Goal: Information Seeking & Learning: Learn about a topic

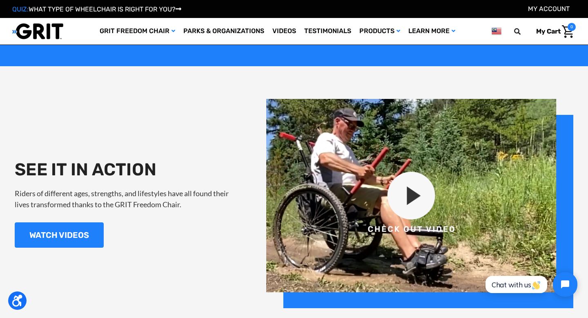
scroll to position [834, 0]
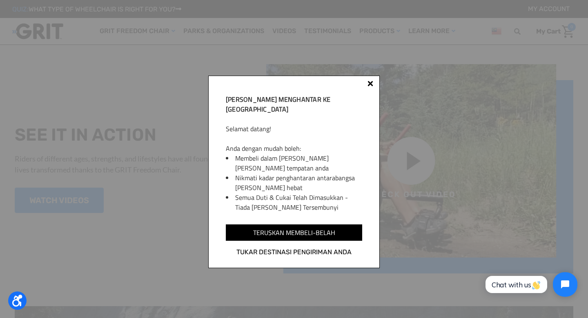
click at [369, 83] on div at bounding box center [371, 84] width 6 height 6
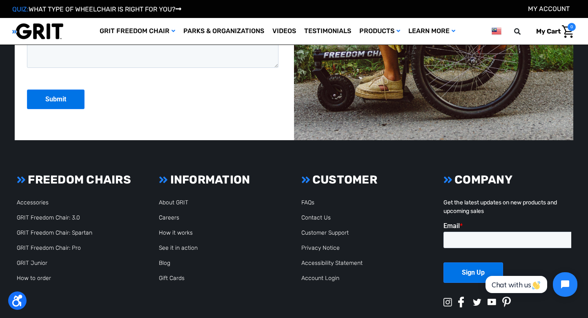
scroll to position [2079, 0]
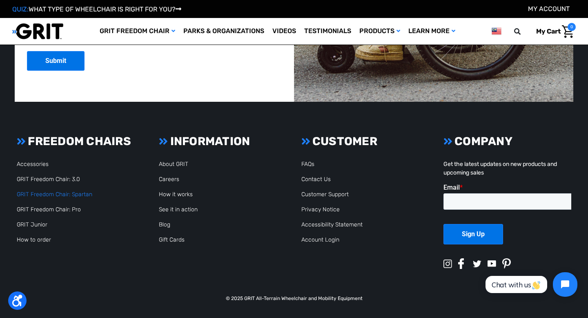
click at [69, 194] on link "GRIT Freedom Chair: Spartan" at bounding box center [55, 194] width 76 height 7
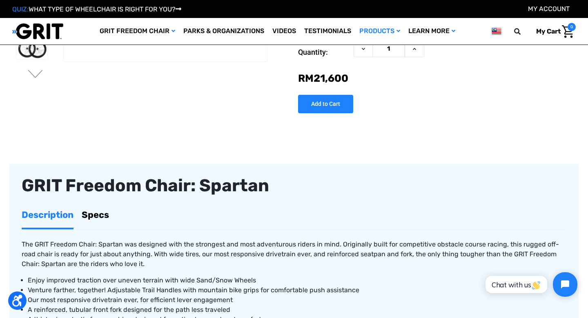
scroll to position [241, 0]
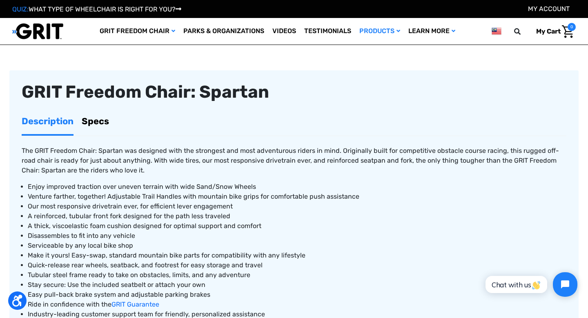
click at [134, 175] on p "The GRIT Freedom Chair: Spartan was designed with the strongest and most advent…" at bounding box center [294, 160] width 545 height 29
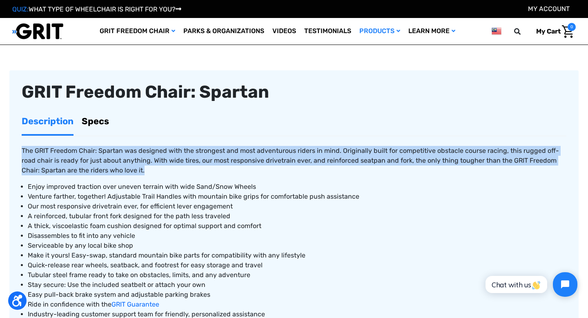
drag, startPoint x: 134, startPoint y: 176, endPoint x: 141, endPoint y: 134, distance: 42.2
click at [141, 134] on article "GRIT Freedom Chair: Spartan Description Specs The GRIT Freedom Chair: Spartan w…" at bounding box center [293, 248] width 569 height 356
click at [141, 134] on ul "Description Specs" at bounding box center [294, 122] width 545 height 28
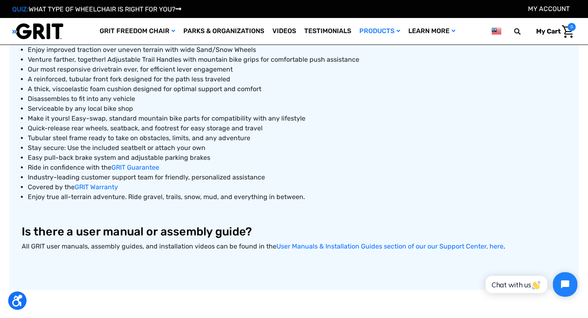
scroll to position [447, 0]
